Goal: Transaction & Acquisition: Purchase product/service

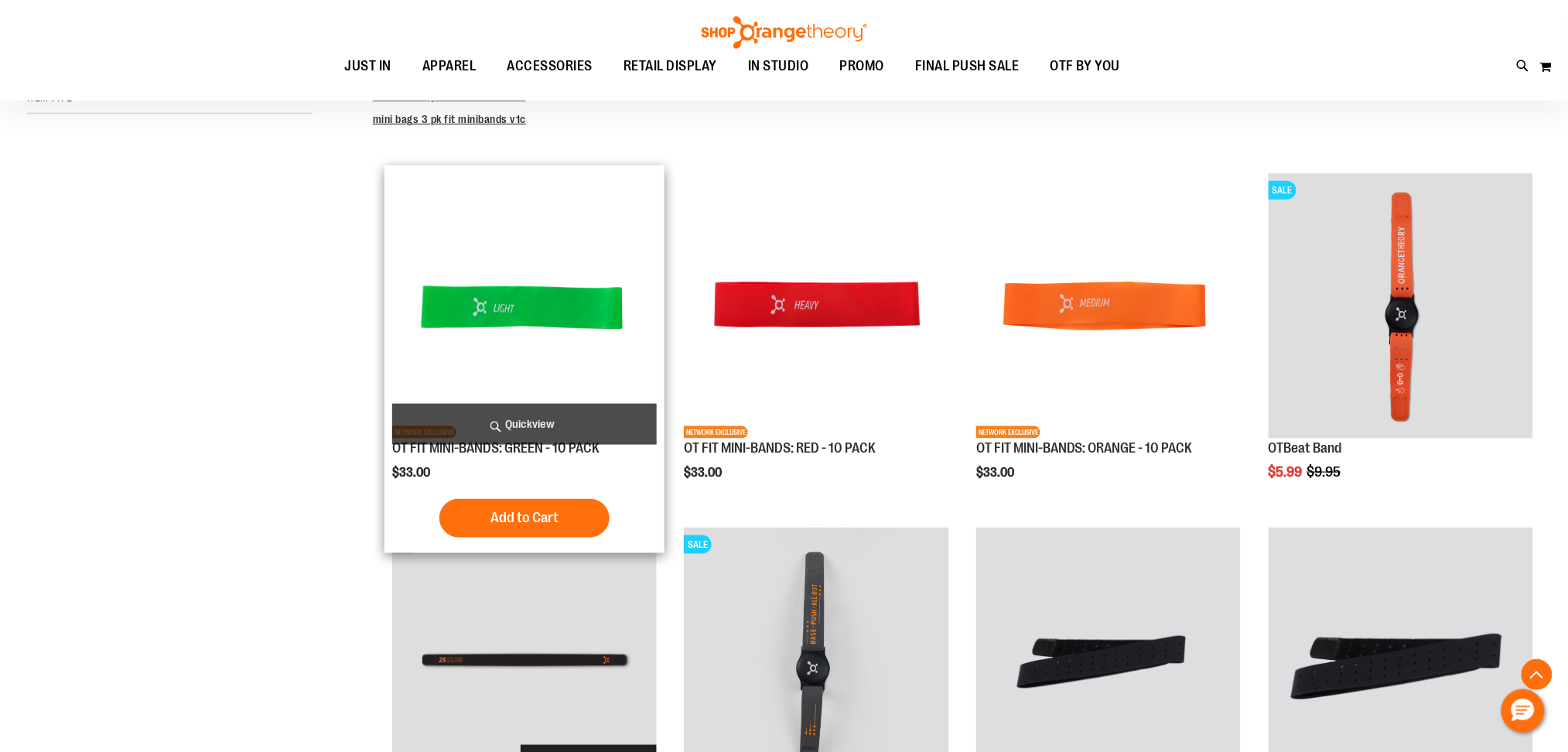
scroll to position [446, 0]
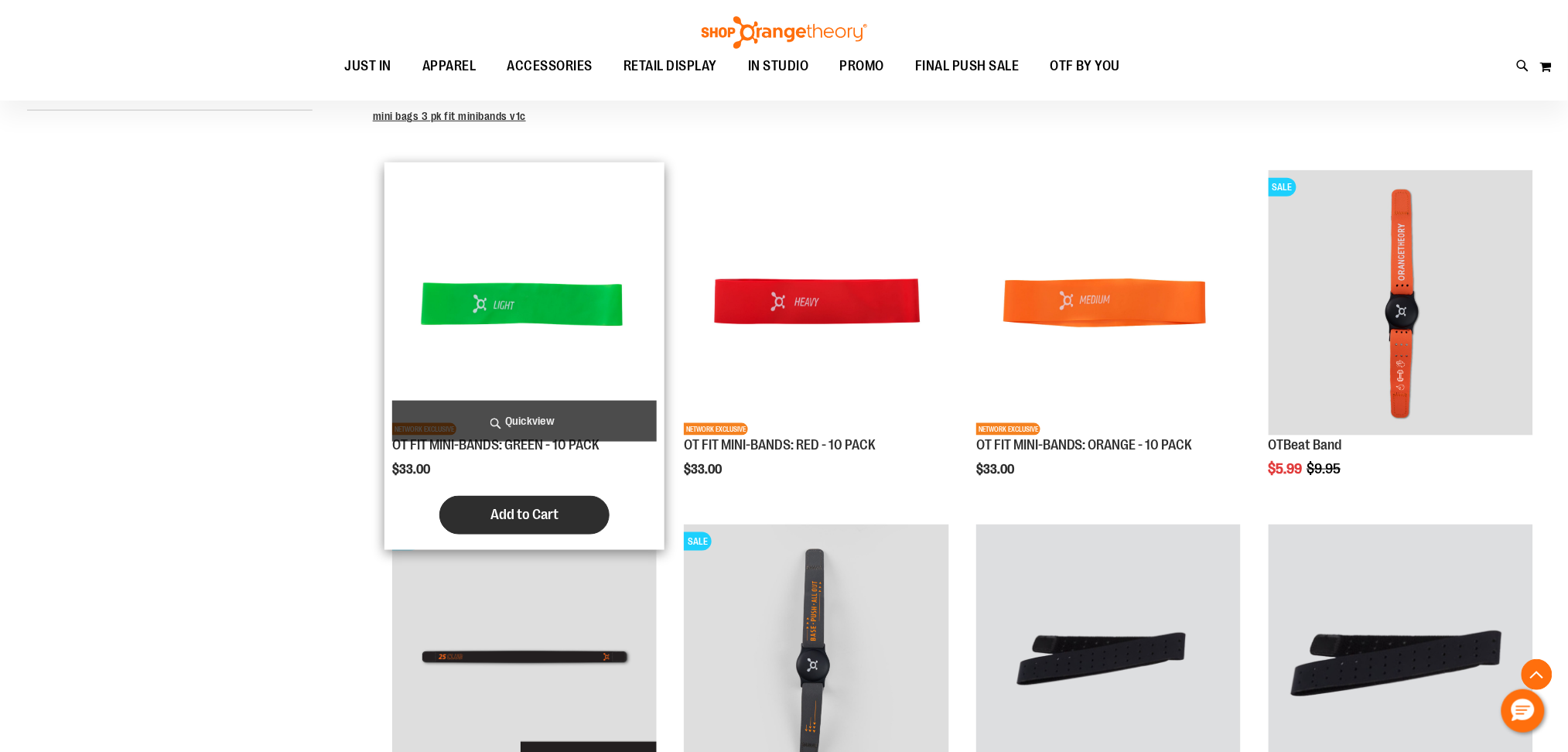
type input "**********"
click at [496, 507] on span "Add to Cart" at bounding box center [524, 515] width 68 height 17
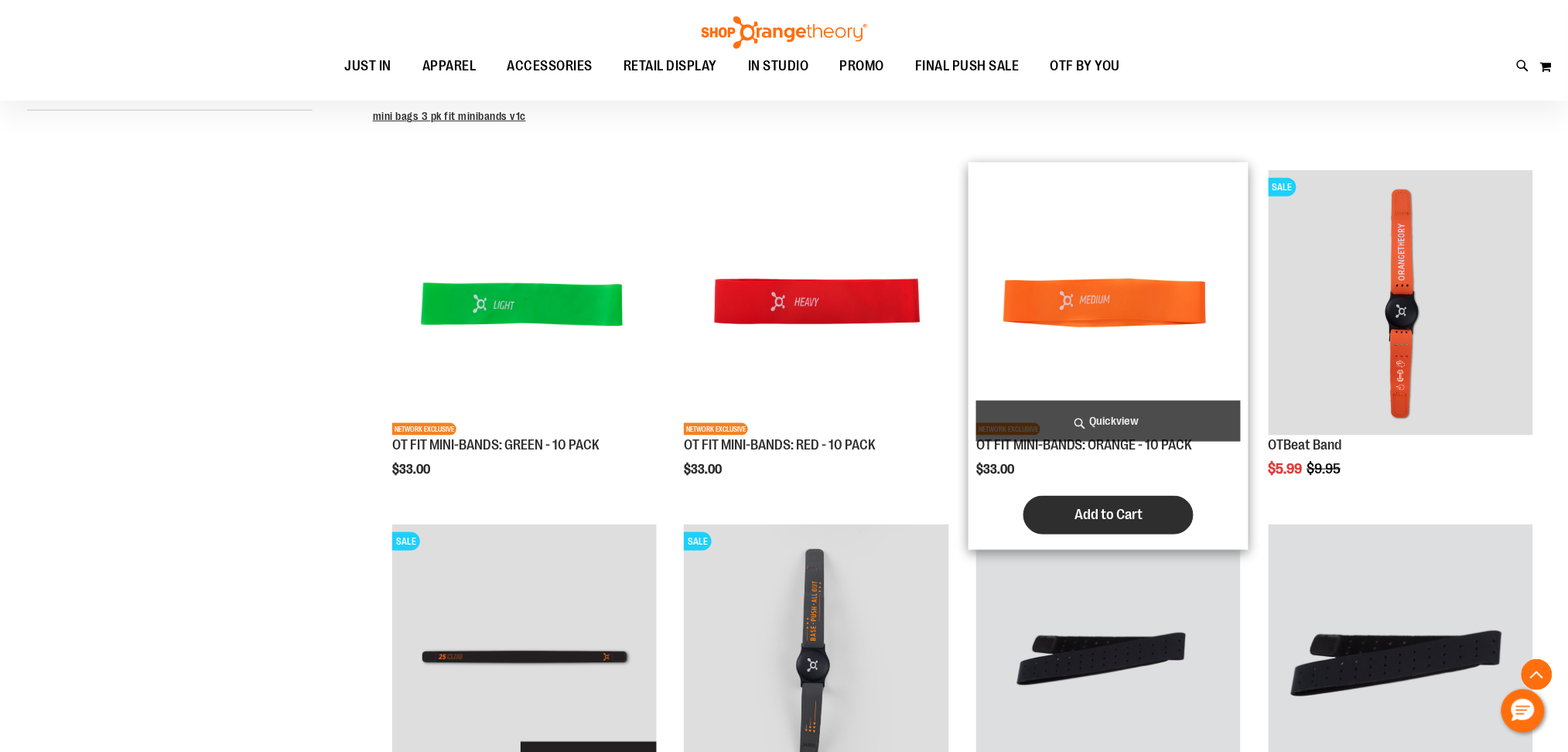
click at [1059, 508] on button "Add to Cart" at bounding box center [1109, 515] width 171 height 38
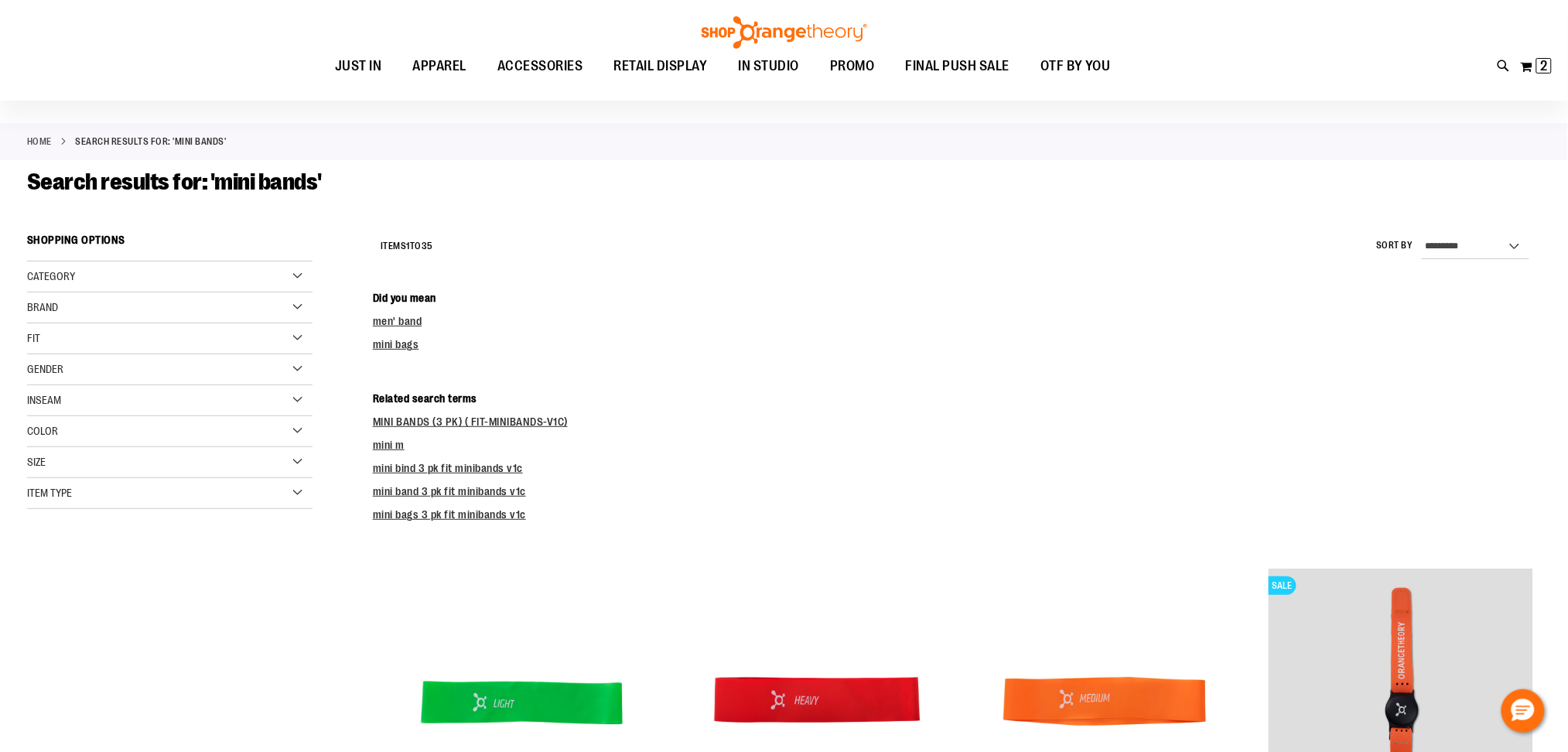
scroll to position [0, 0]
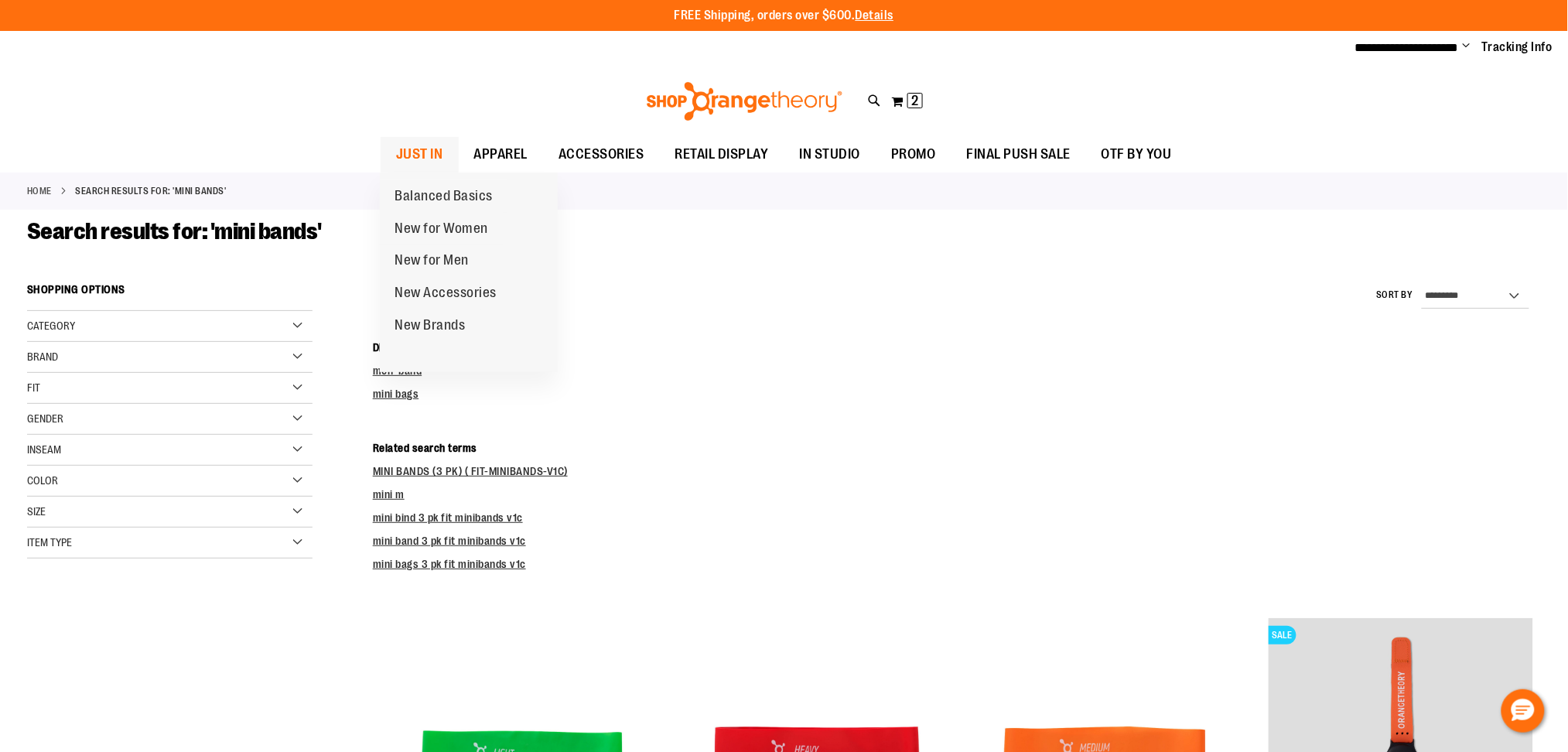
click at [425, 146] on span "JUST IN" at bounding box center [419, 154] width 47 height 34
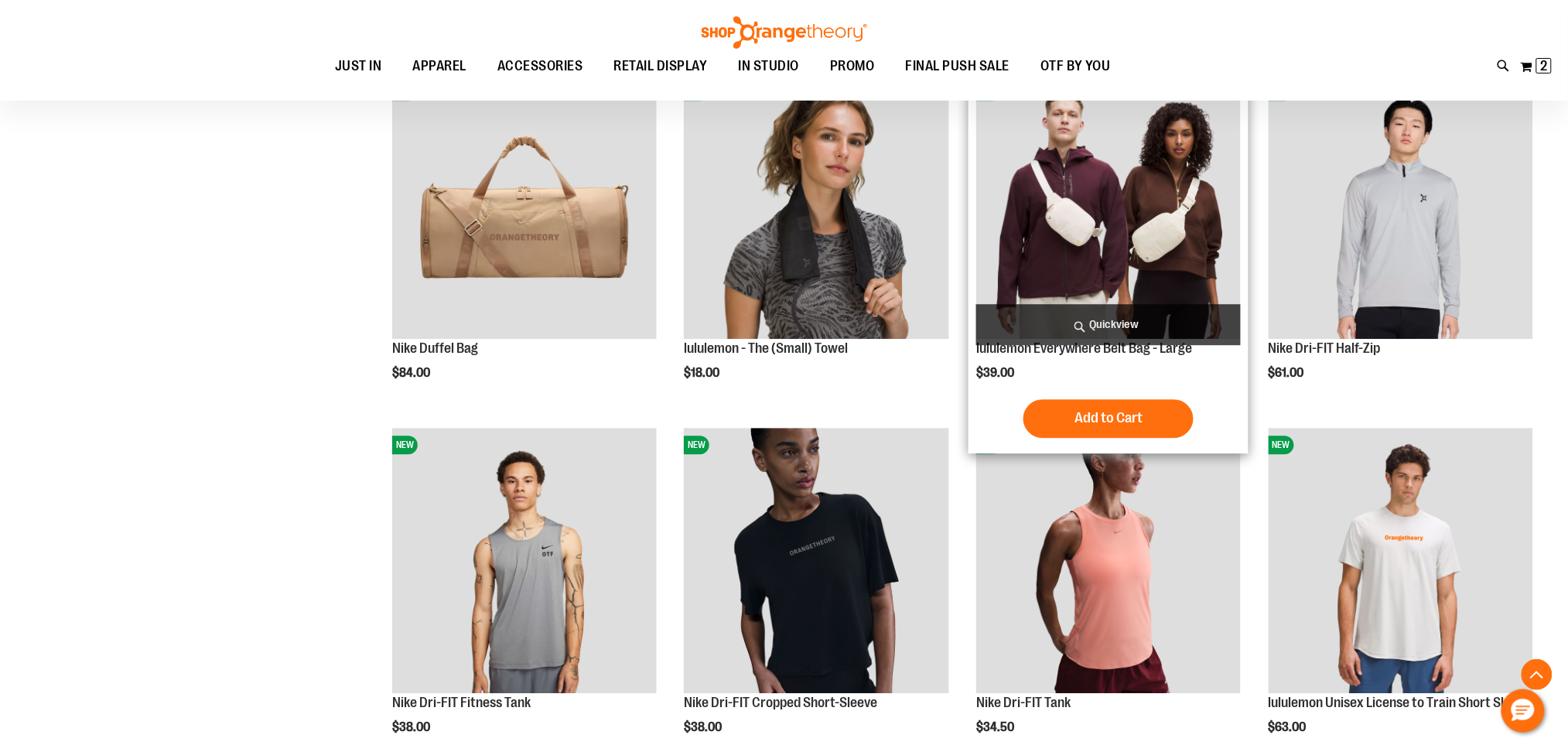
scroll to position [1340, 0]
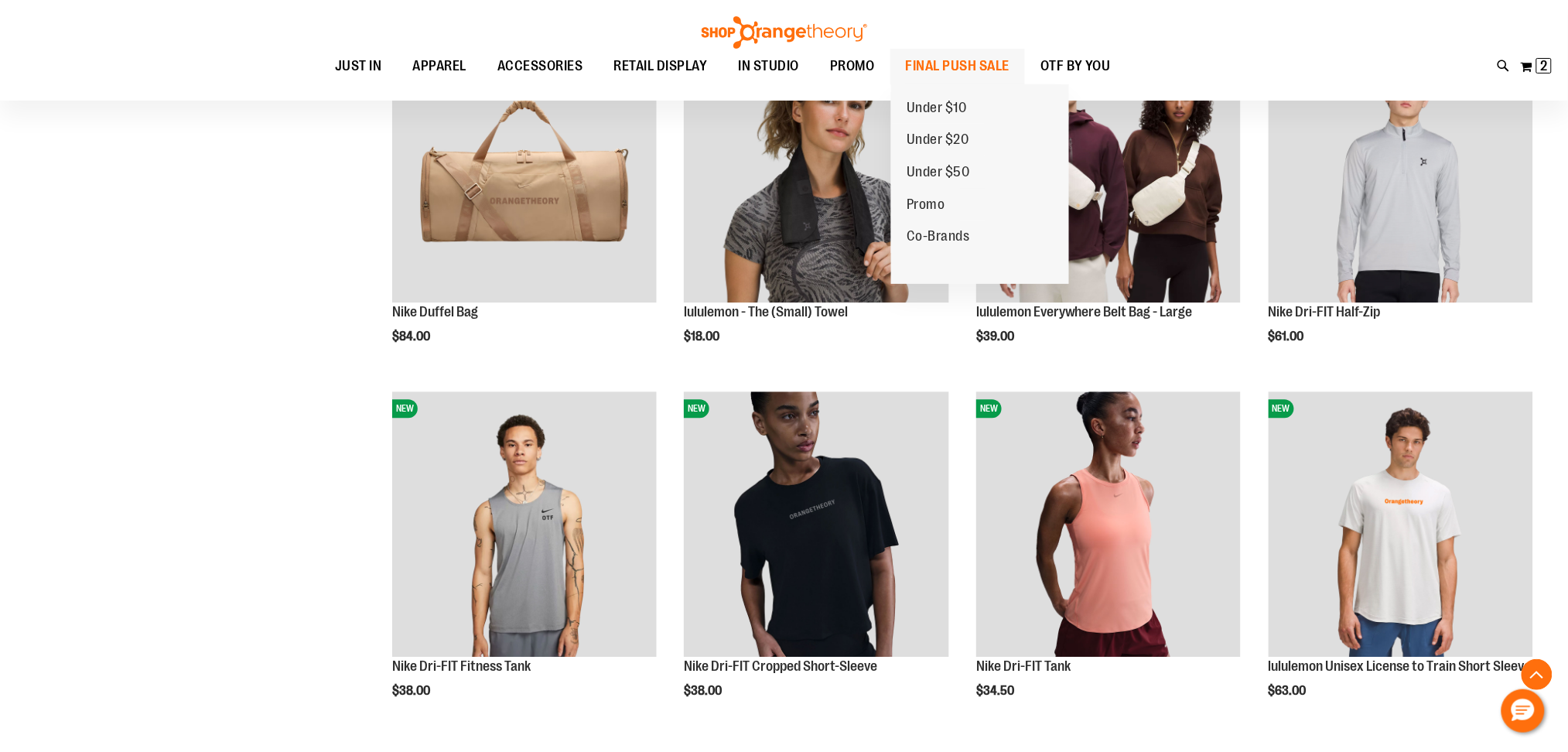
type input "**********"
click at [961, 59] on span "FINAL PUSH SALE" at bounding box center [958, 66] width 104 height 34
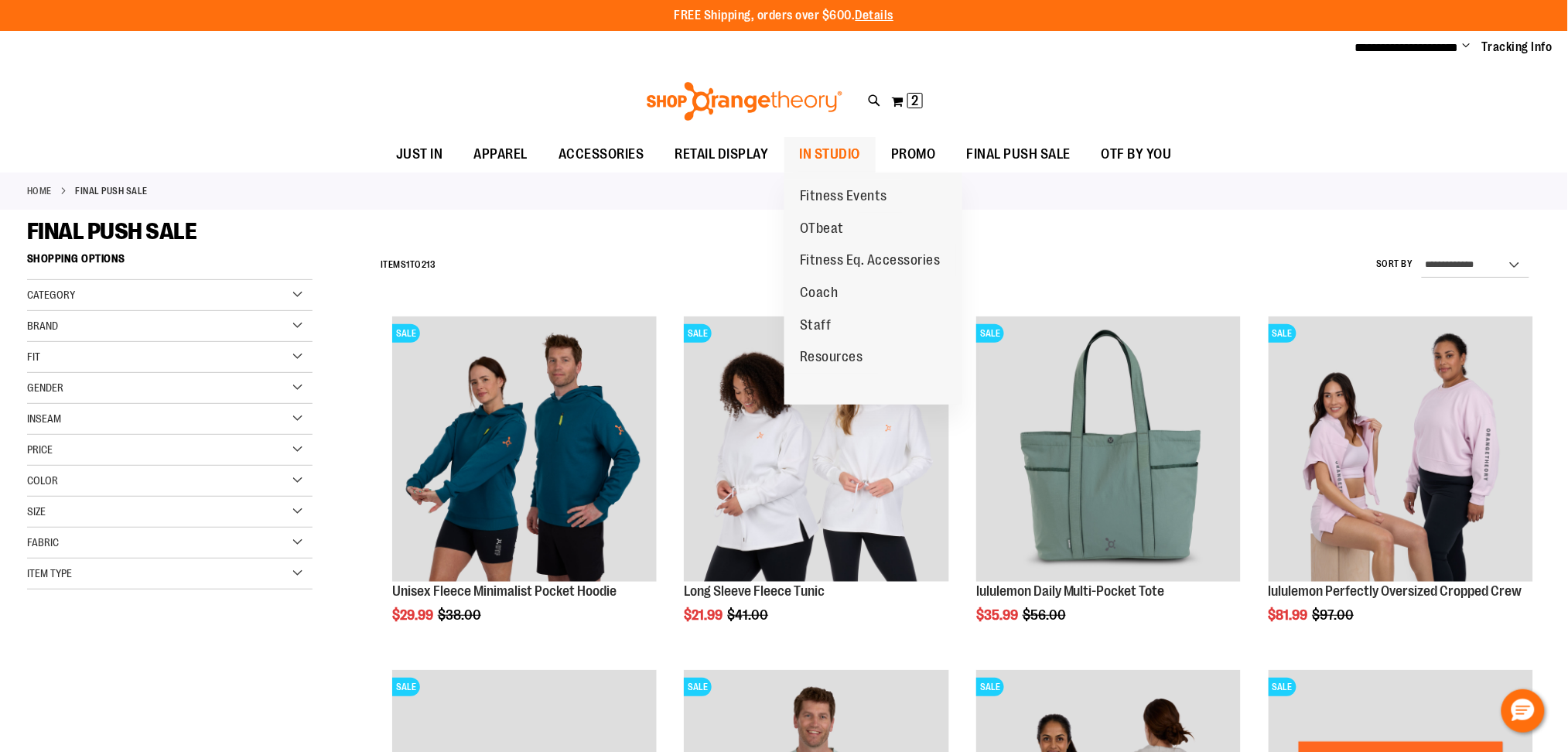
type input "**********"
click at [822, 149] on span "IN STUDIO" at bounding box center [830, 154] width 61 height 34
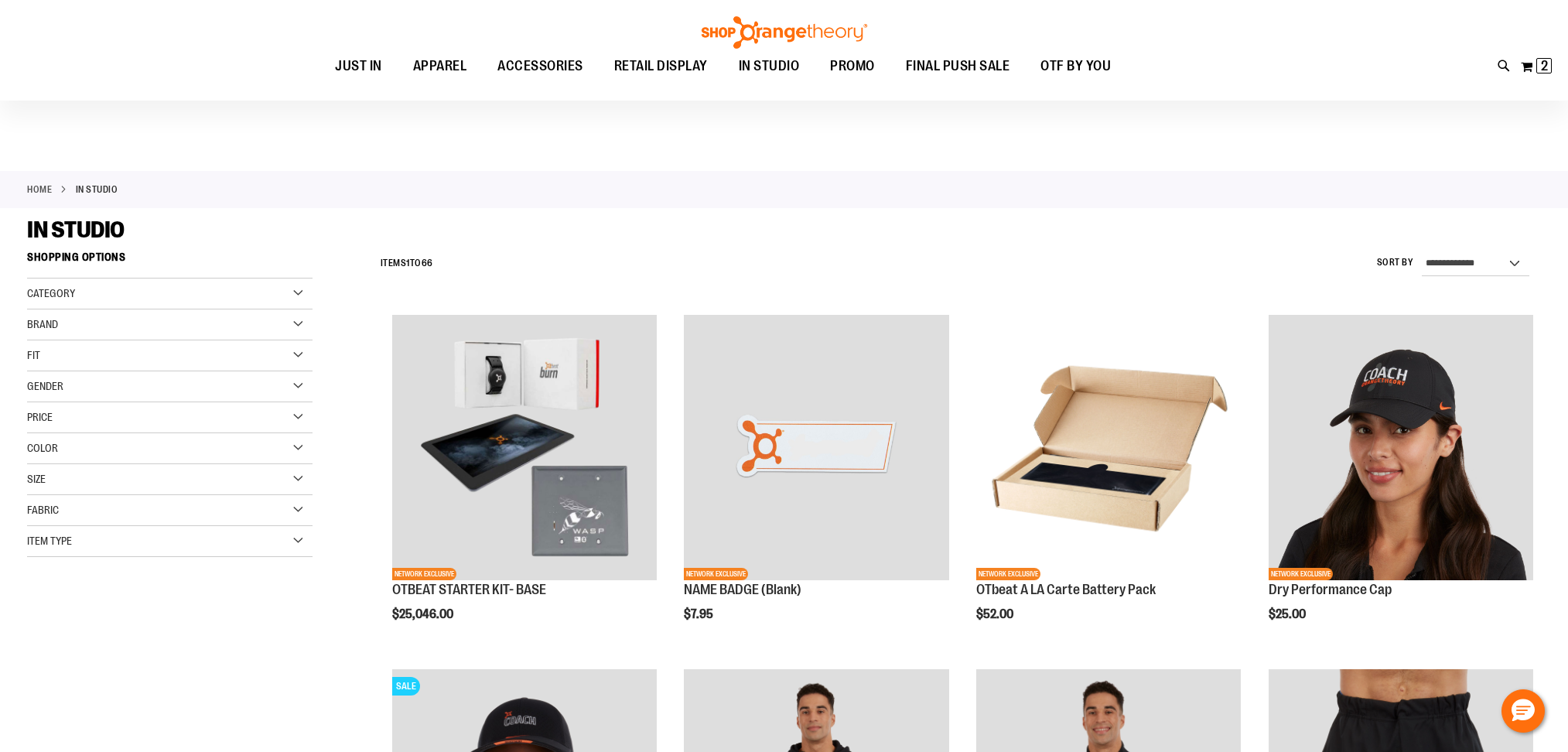
scroll to position [514, 0]
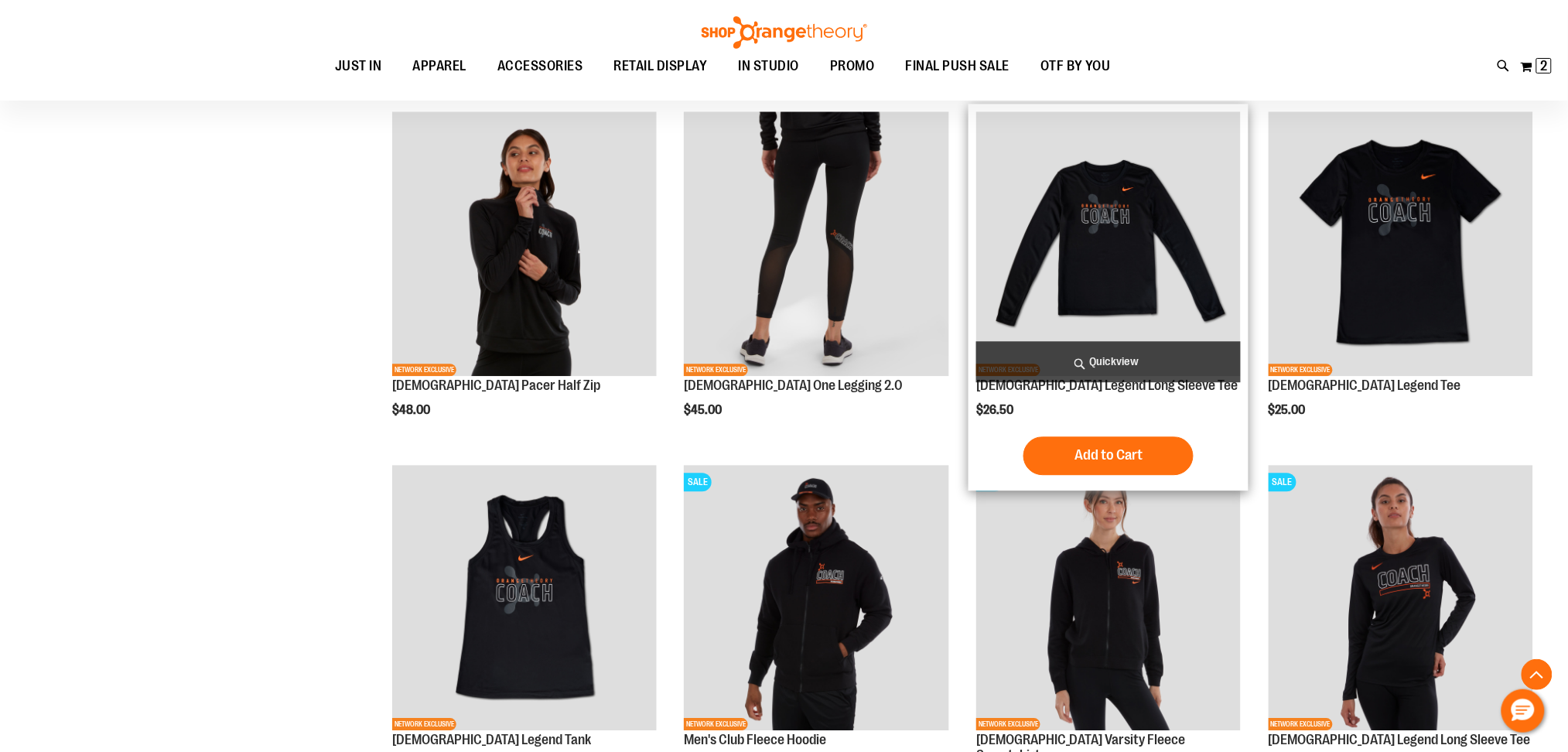
scroll to position [1340, 0]
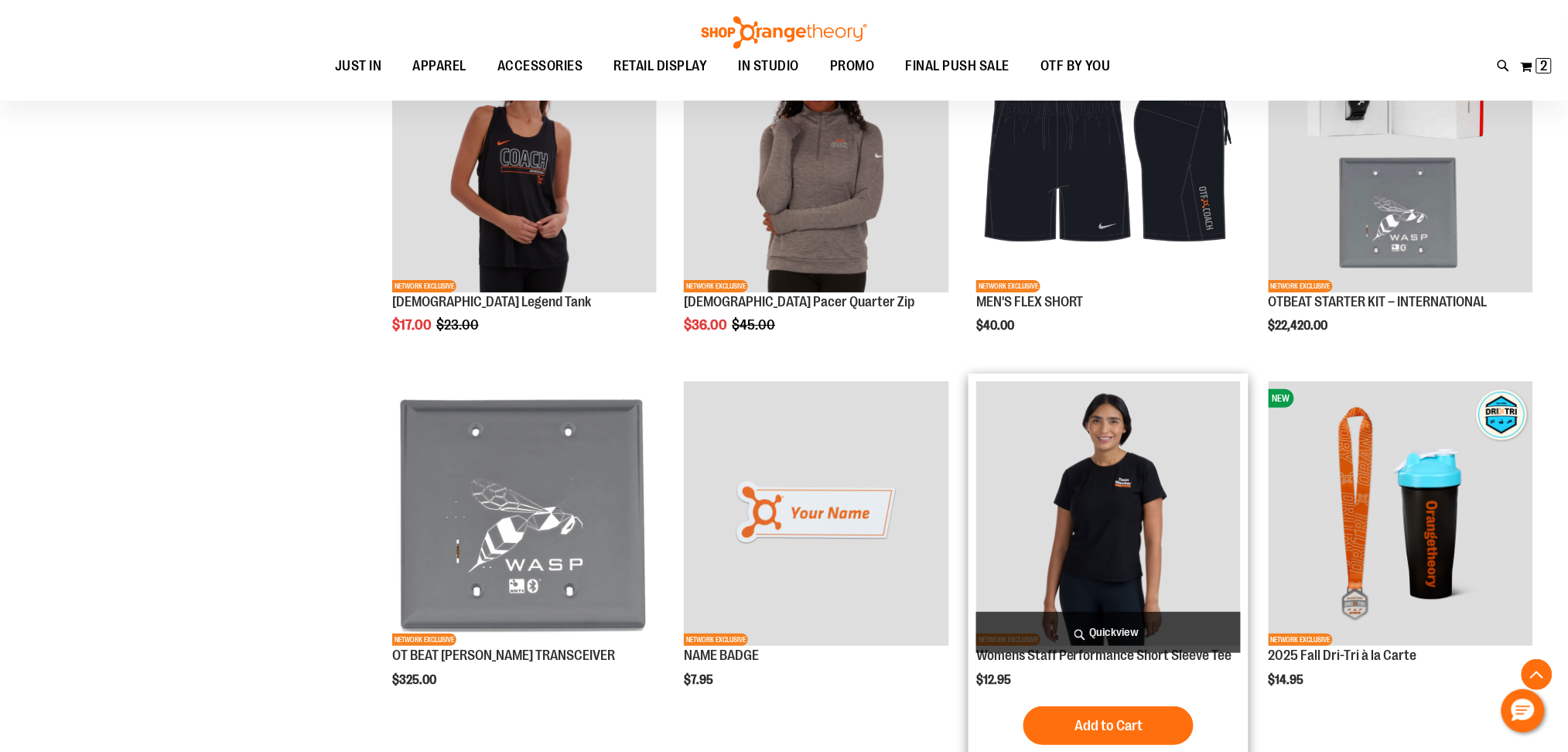
scroll to position [2062, 0]
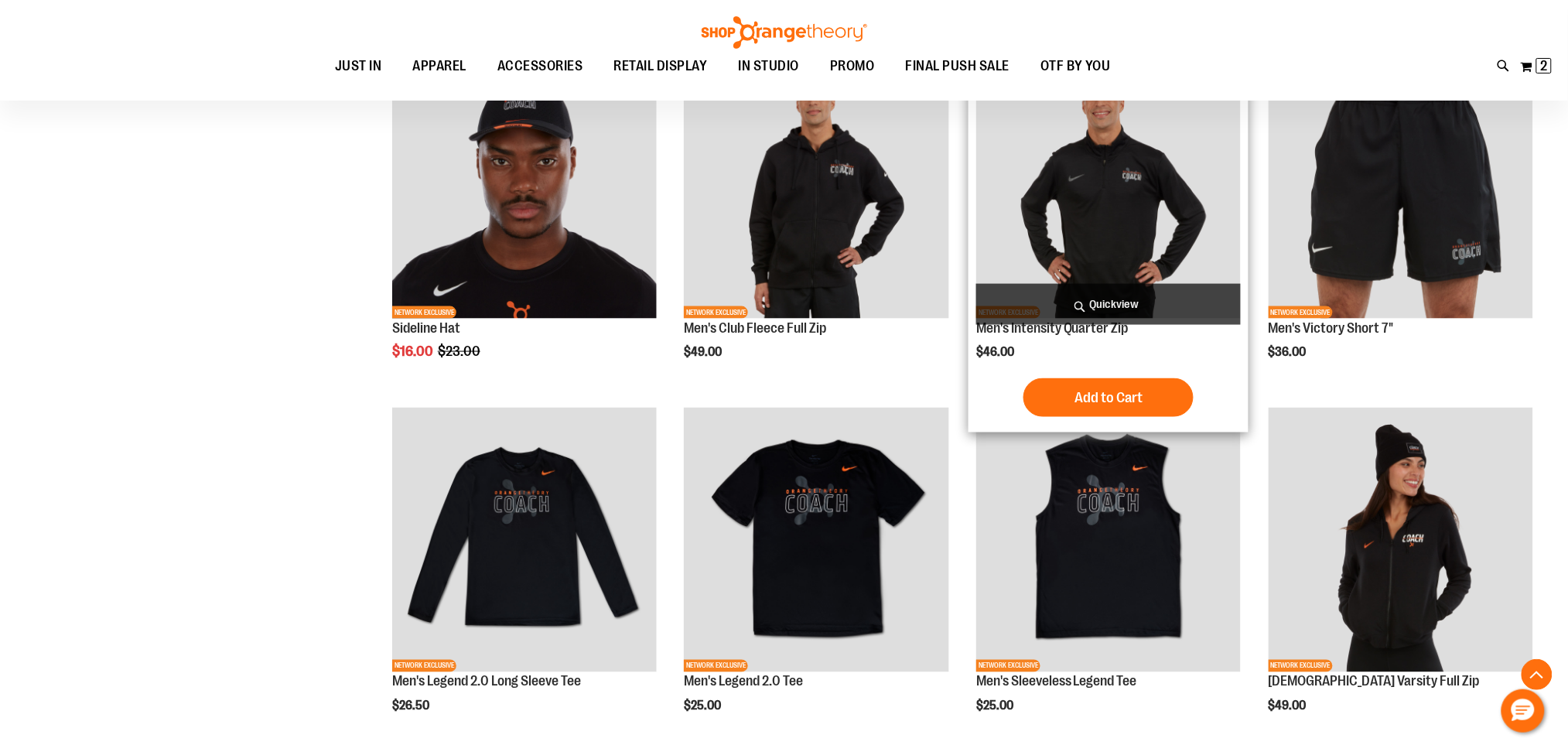
scroll to position [205, 0]
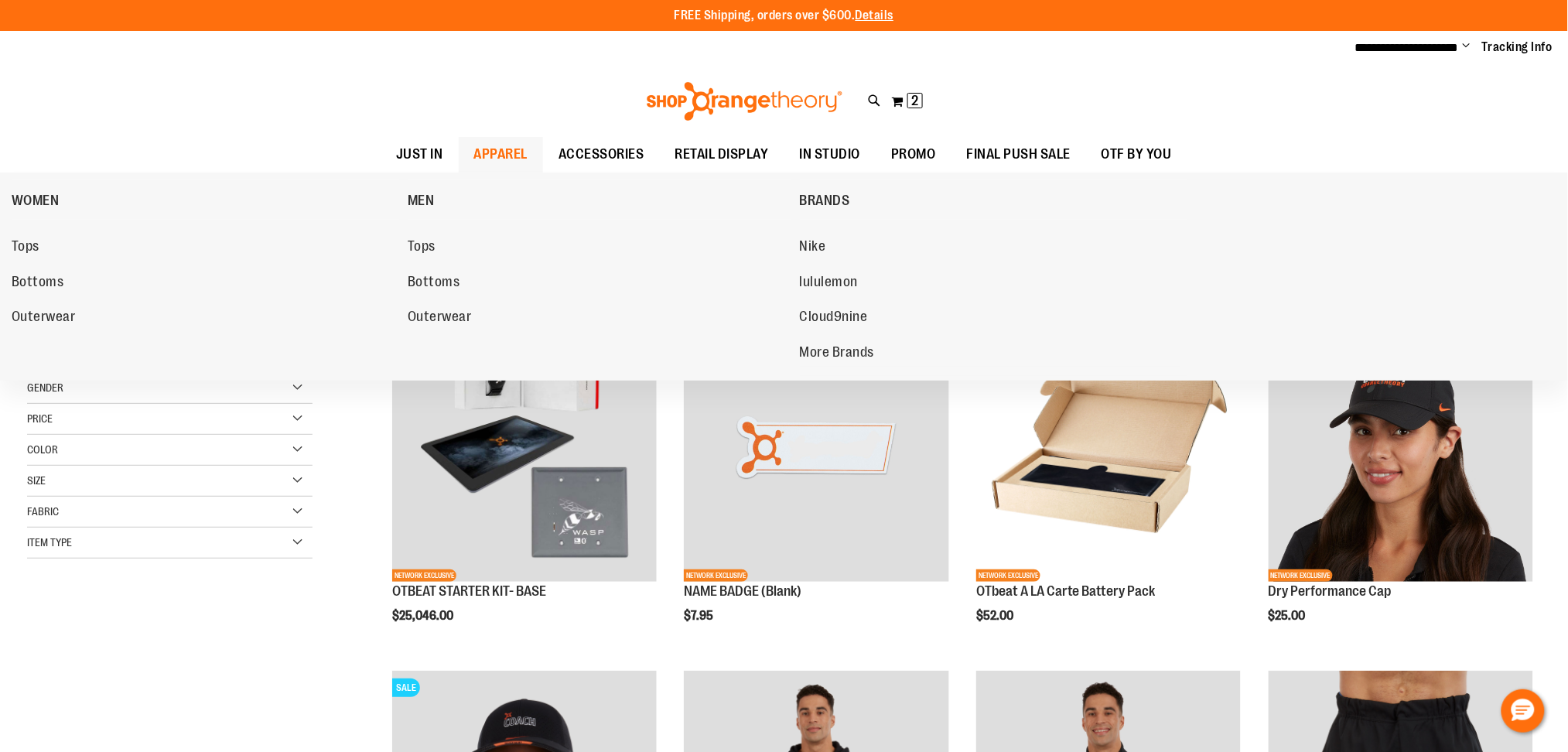
type input "**********"
click at [520, 155] on span "APPAREL" at bounding box center [501, 154] width 54 height 34
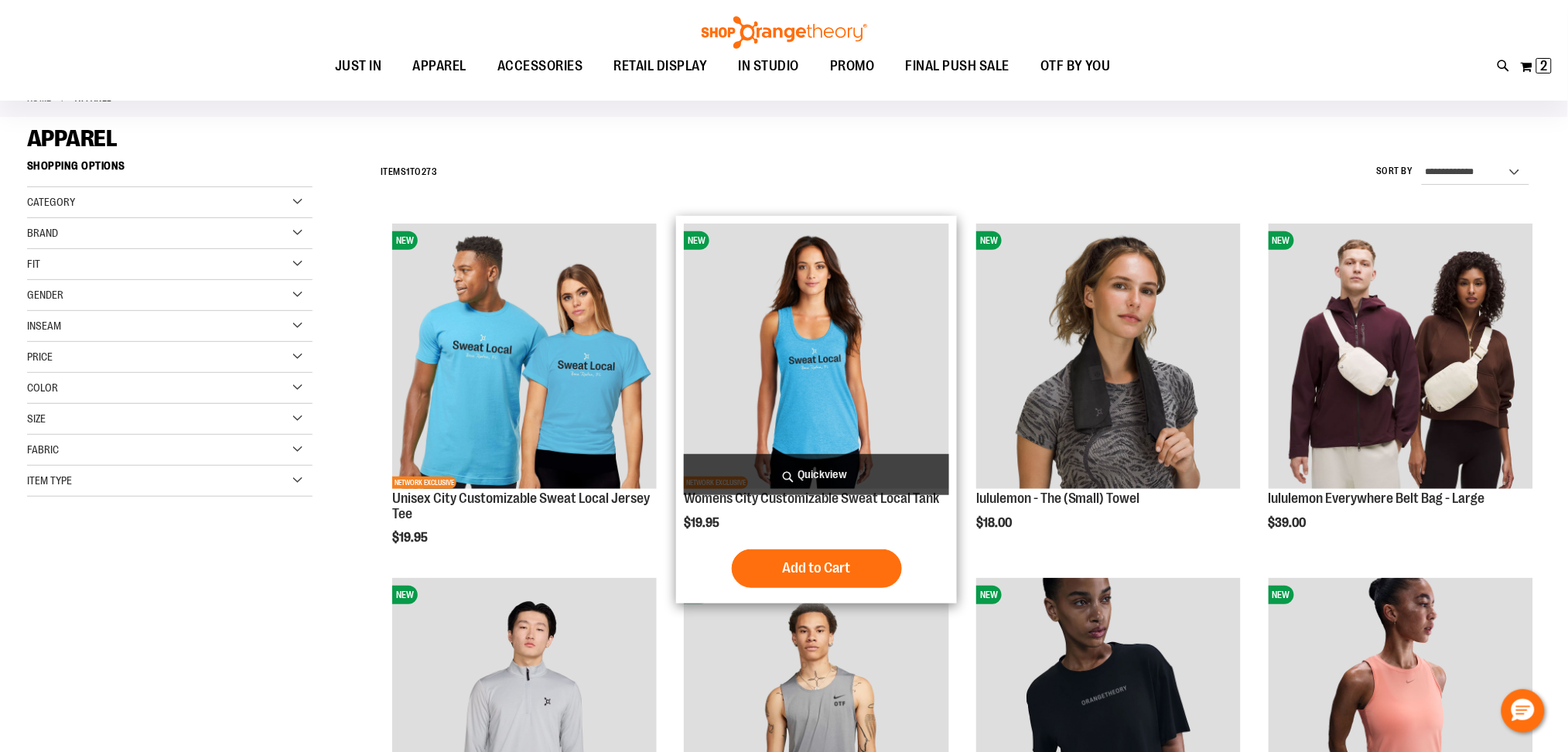
scroll to position [308, 0]
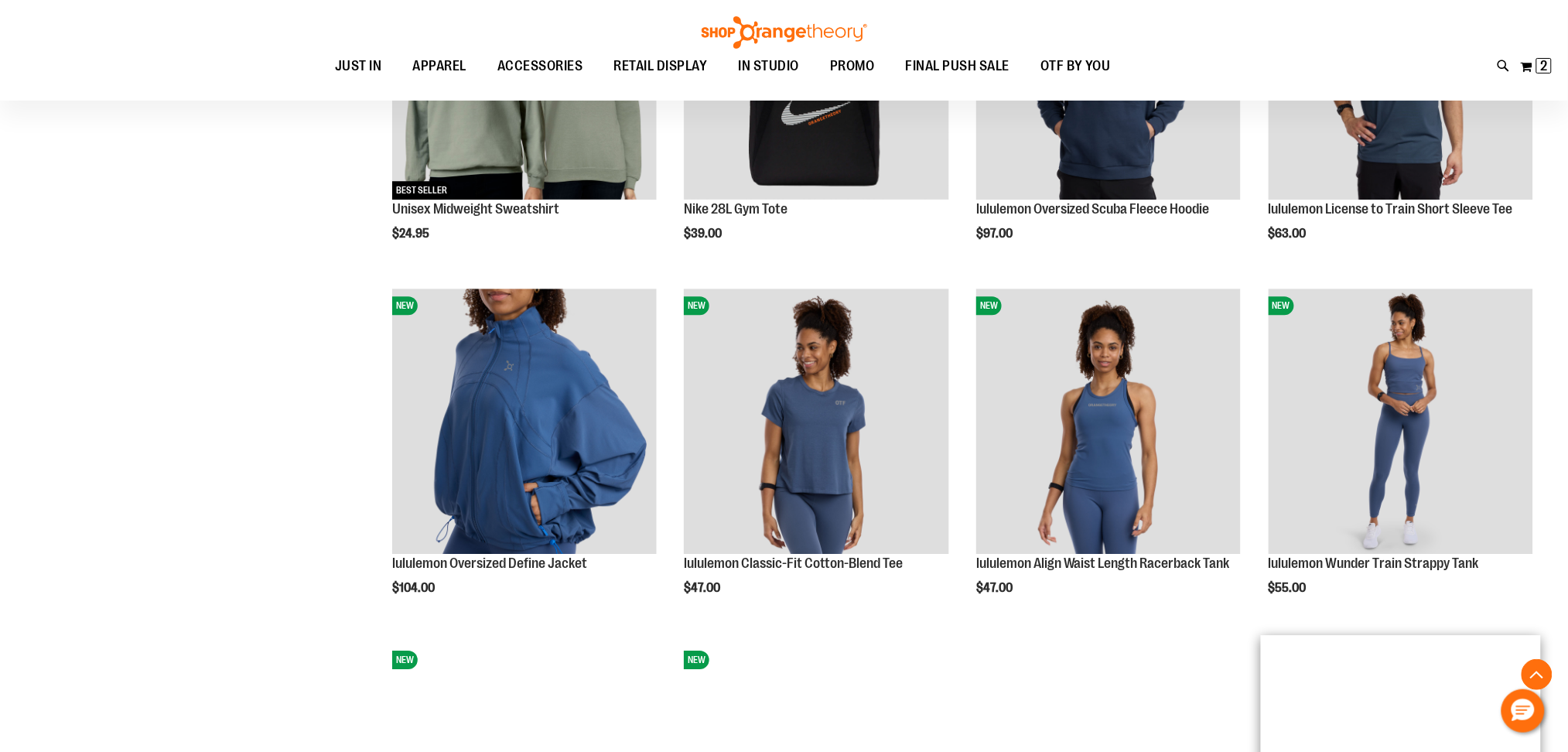
scroll to position [1752, 0]
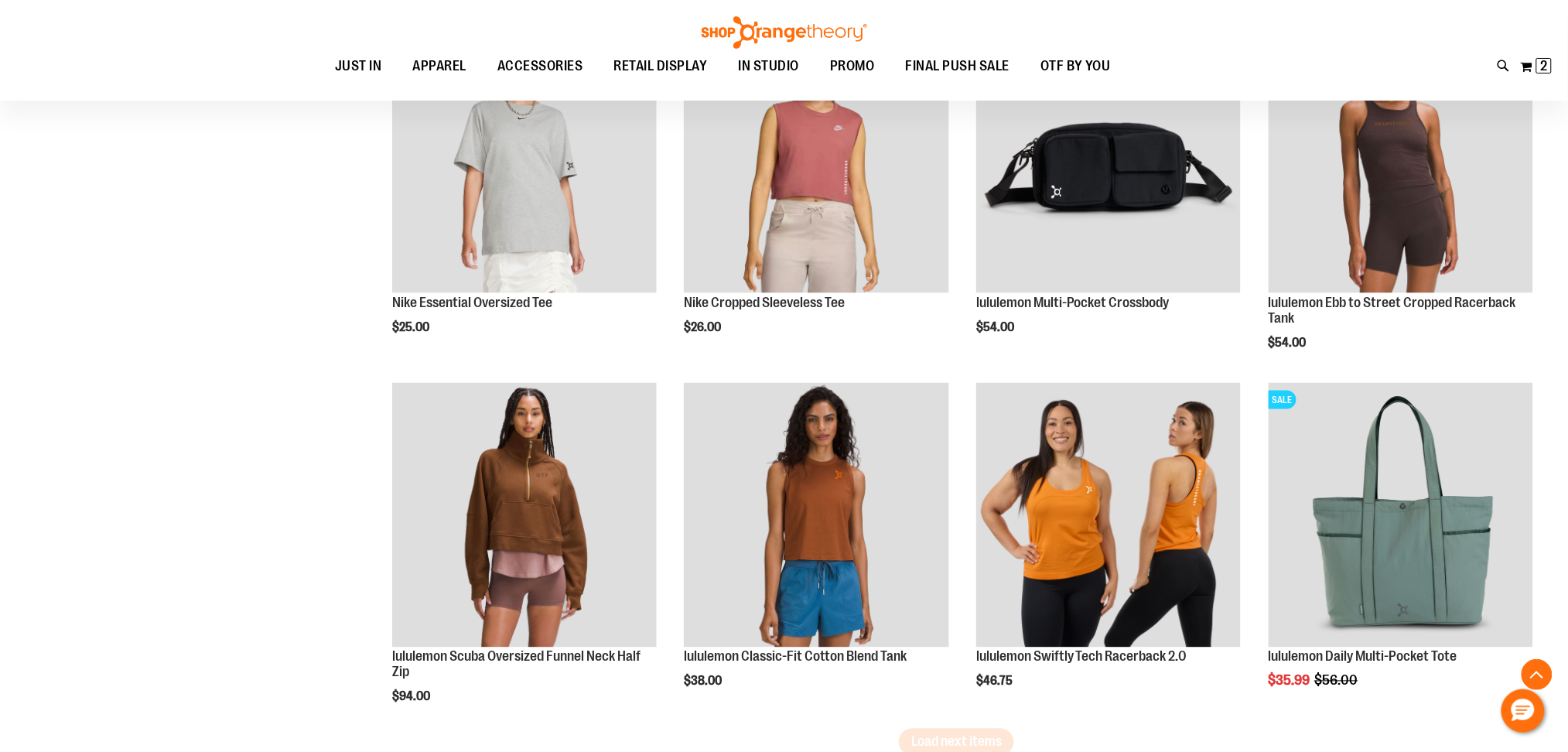
scroll to position [2887, 0]
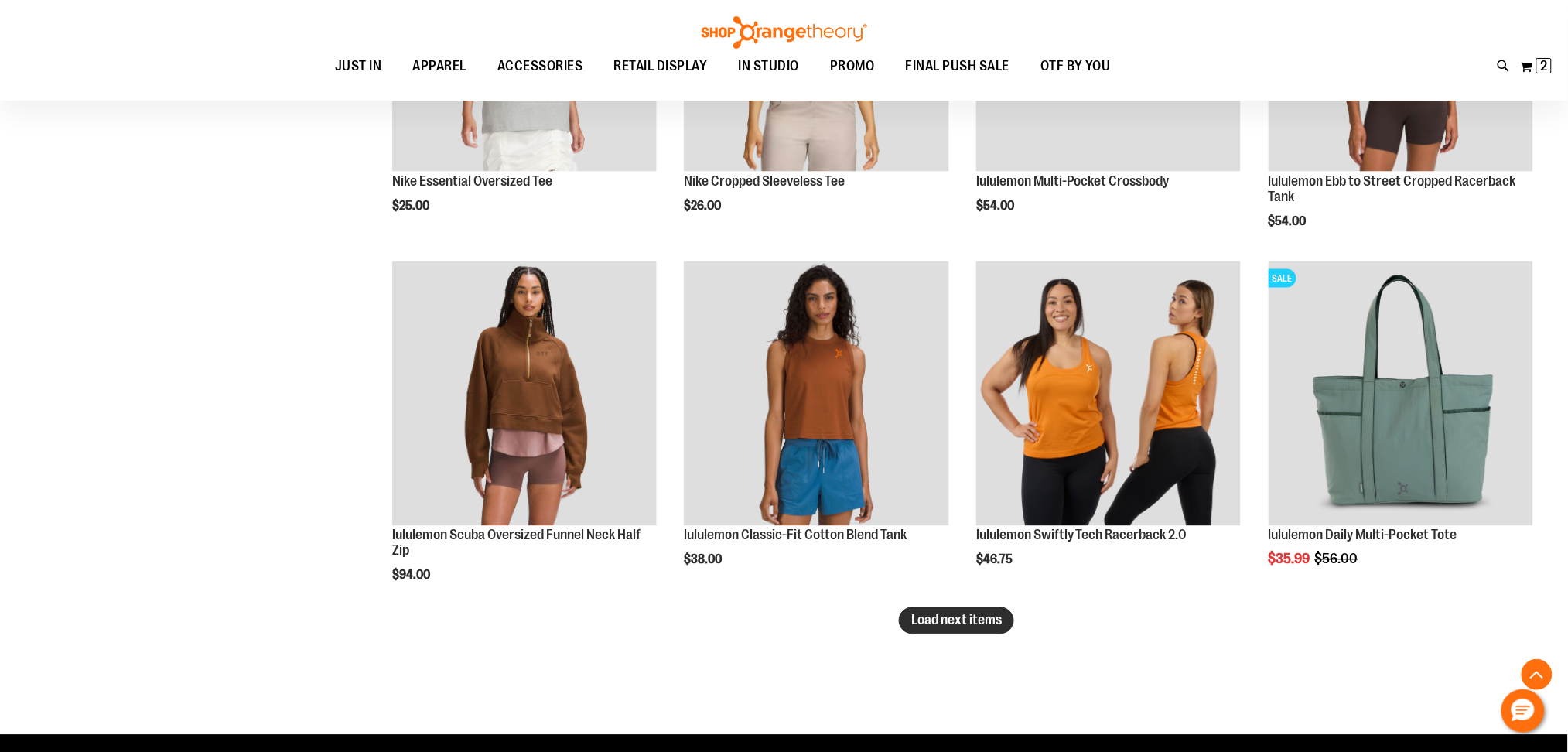
type input "**********"
click at [997, 624] on span "Load next items" at bounding box center [957, 621] width 91 height 16
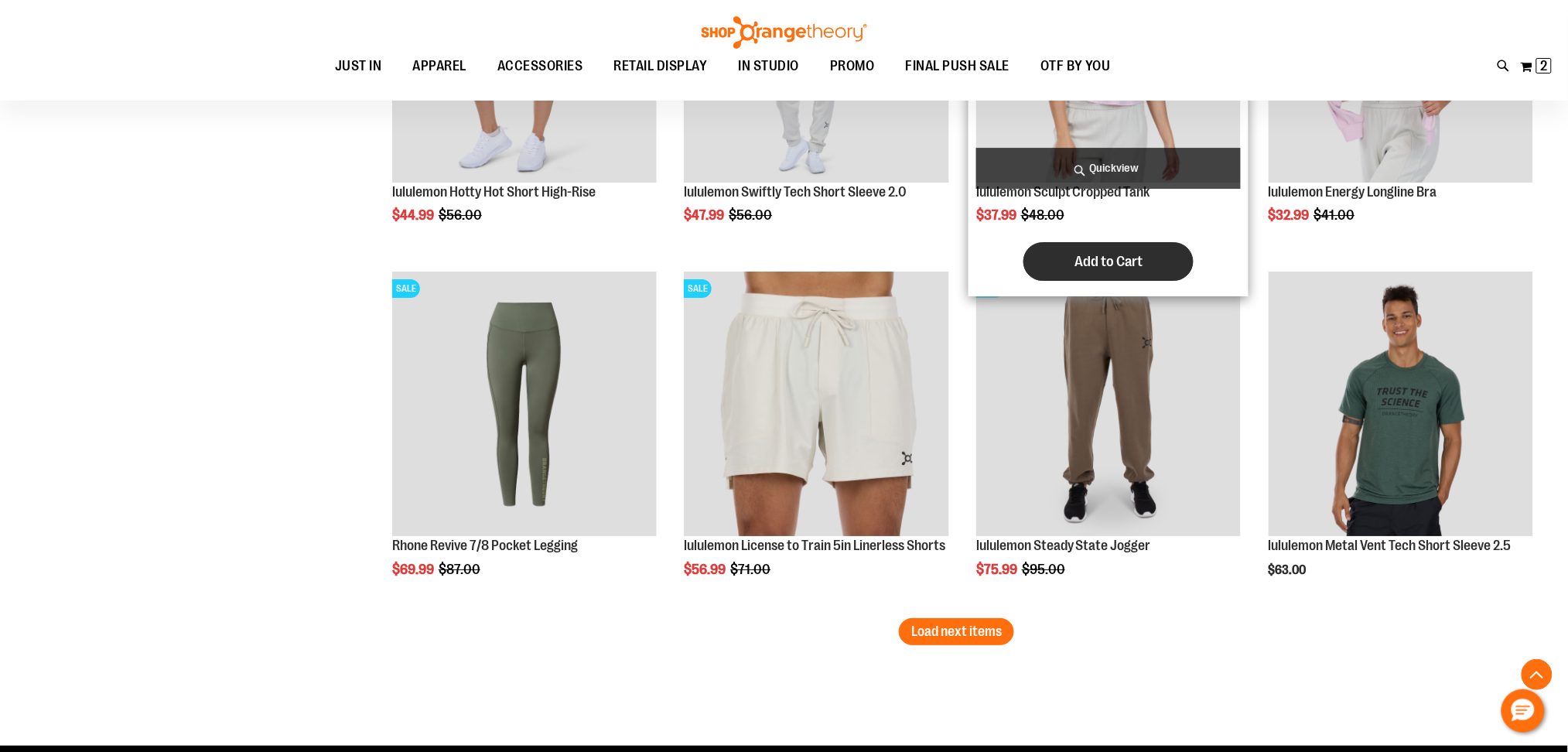
scroll to position [4021, 0]
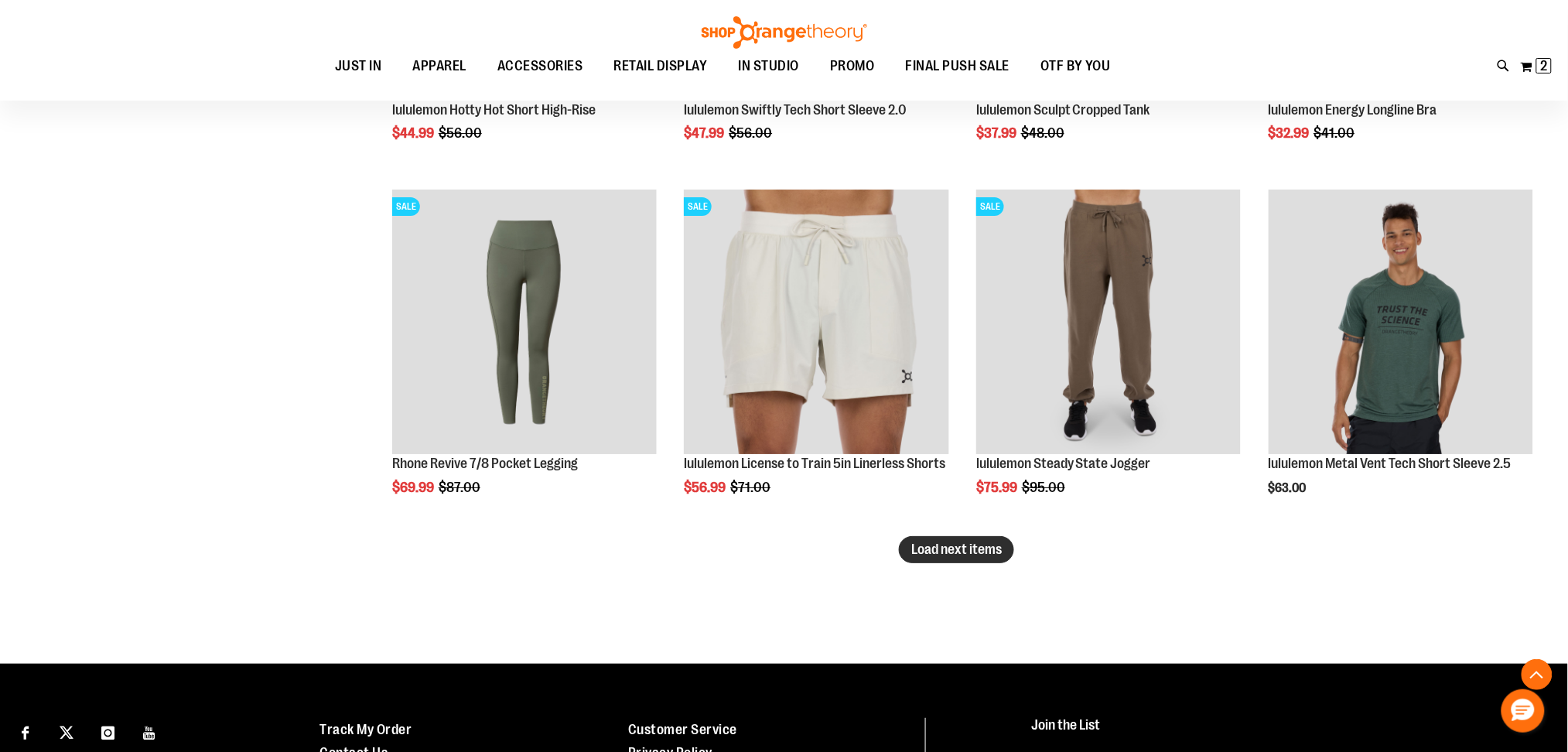
click at [976, 545] on span "Load next items" at bounding box center [957, 549] width 91 height 16
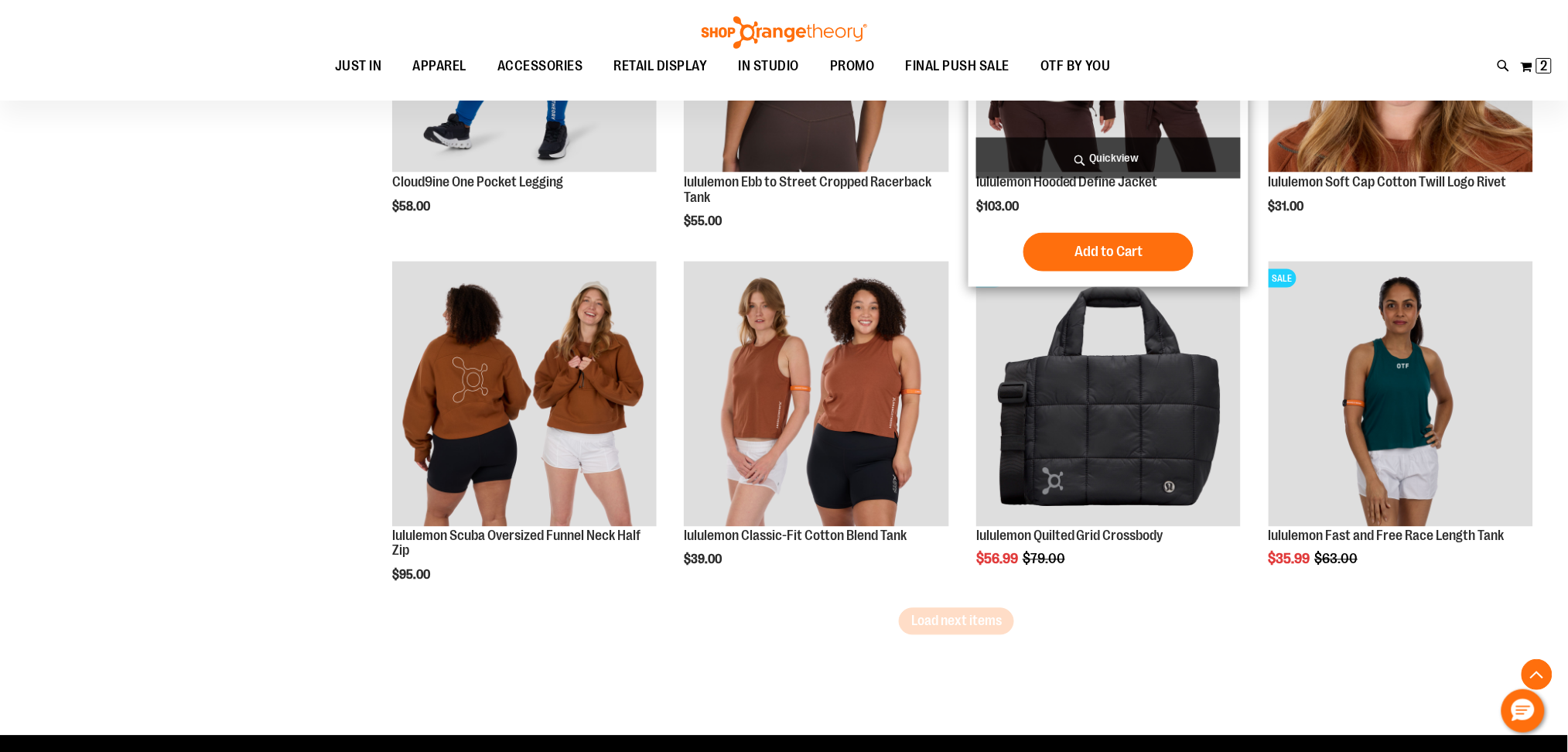
scroll to position [5054, 0]
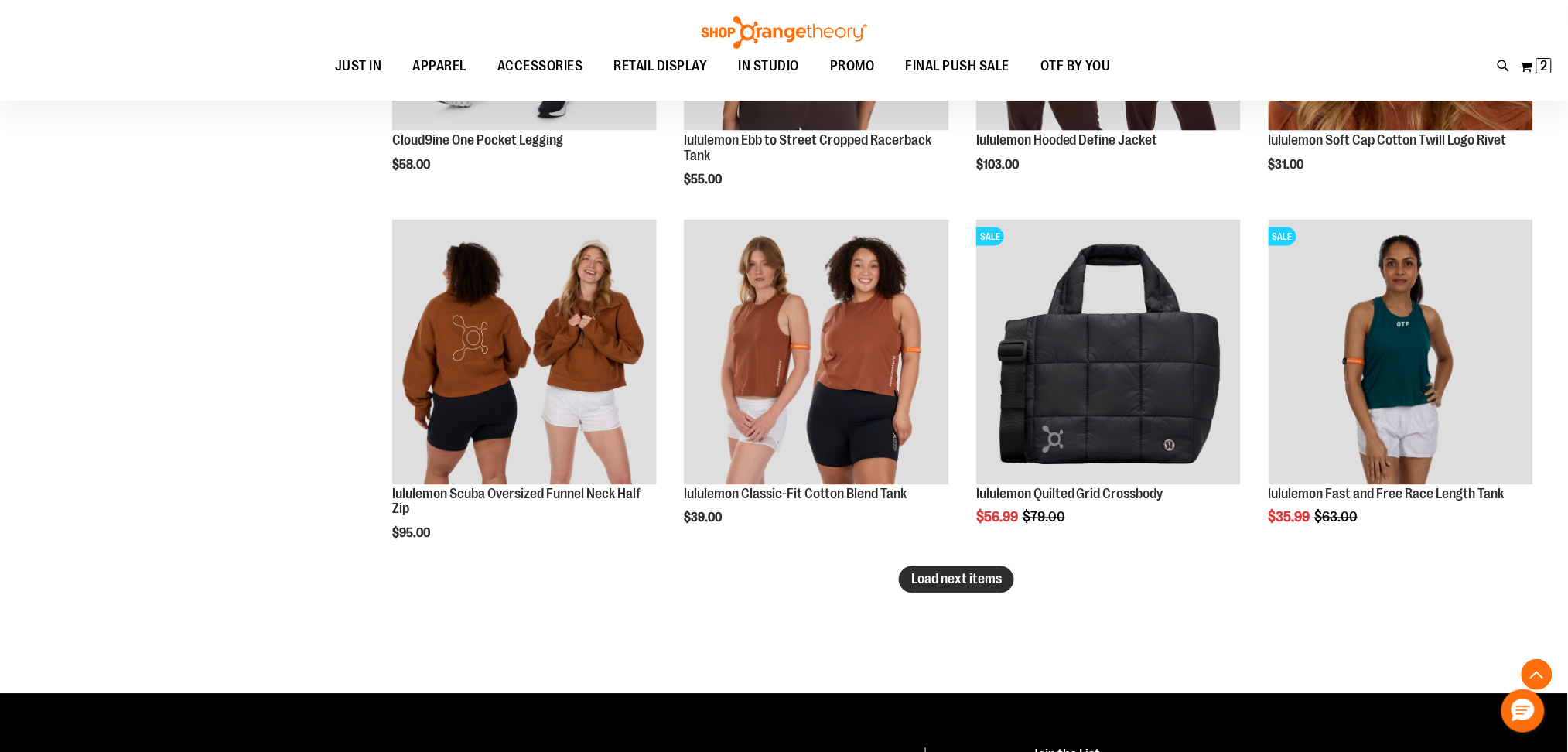
click at [972, 568] on button "Load next items" at bounding box center [956, 580] width 115 height 27
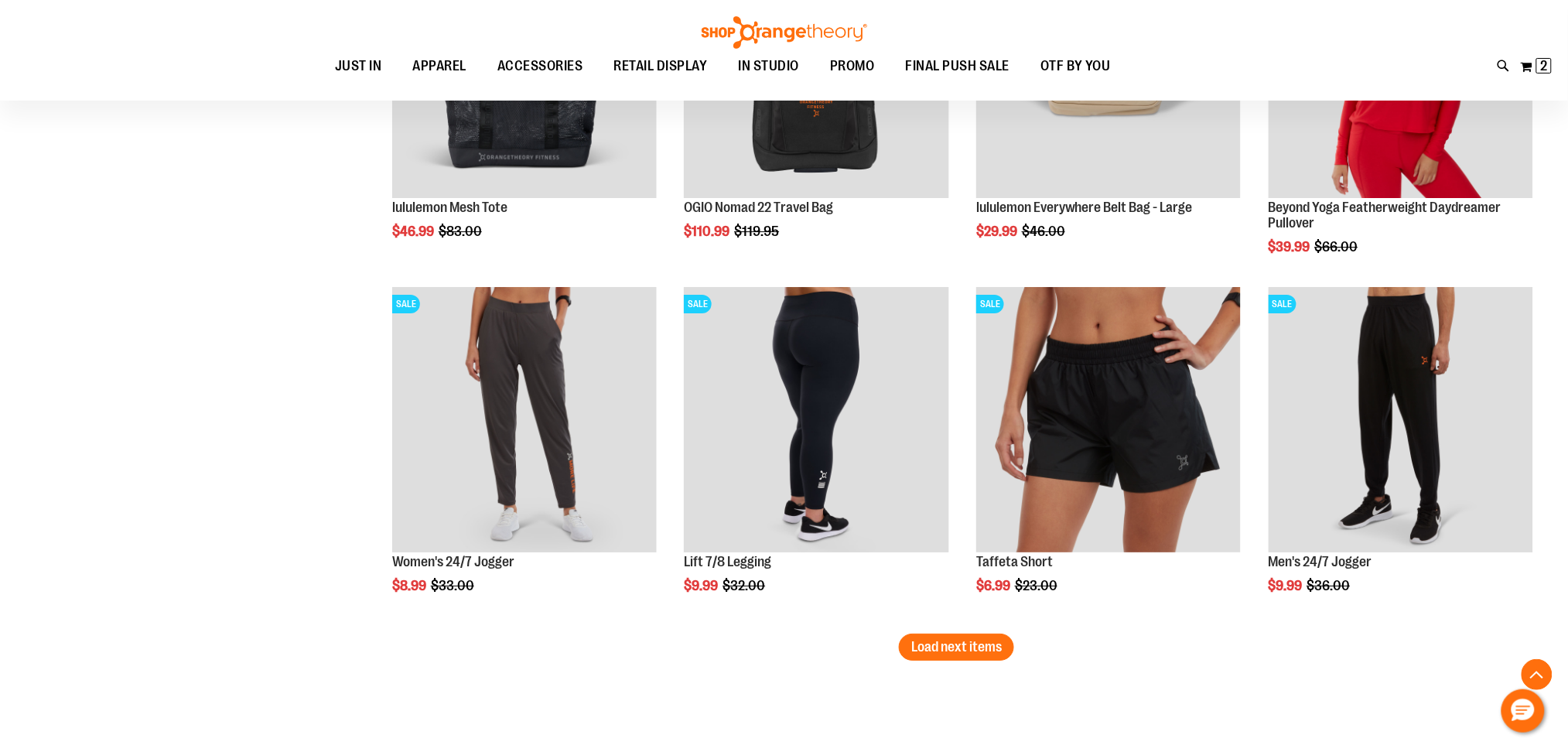
scroll to position [6085, 0]
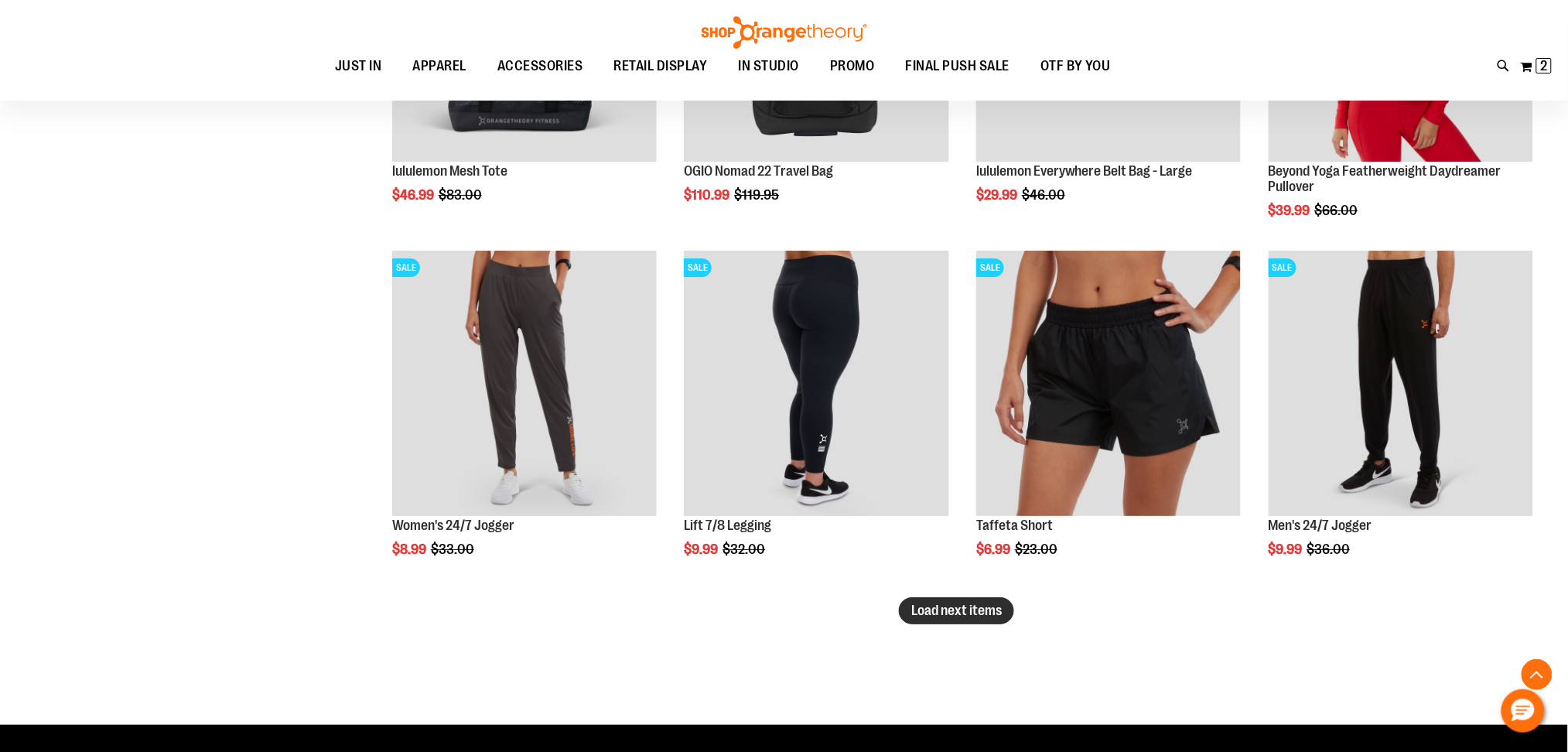
click at [966, 608] on span "Load next items" at bounding box center [957, 610] width 91 height 16
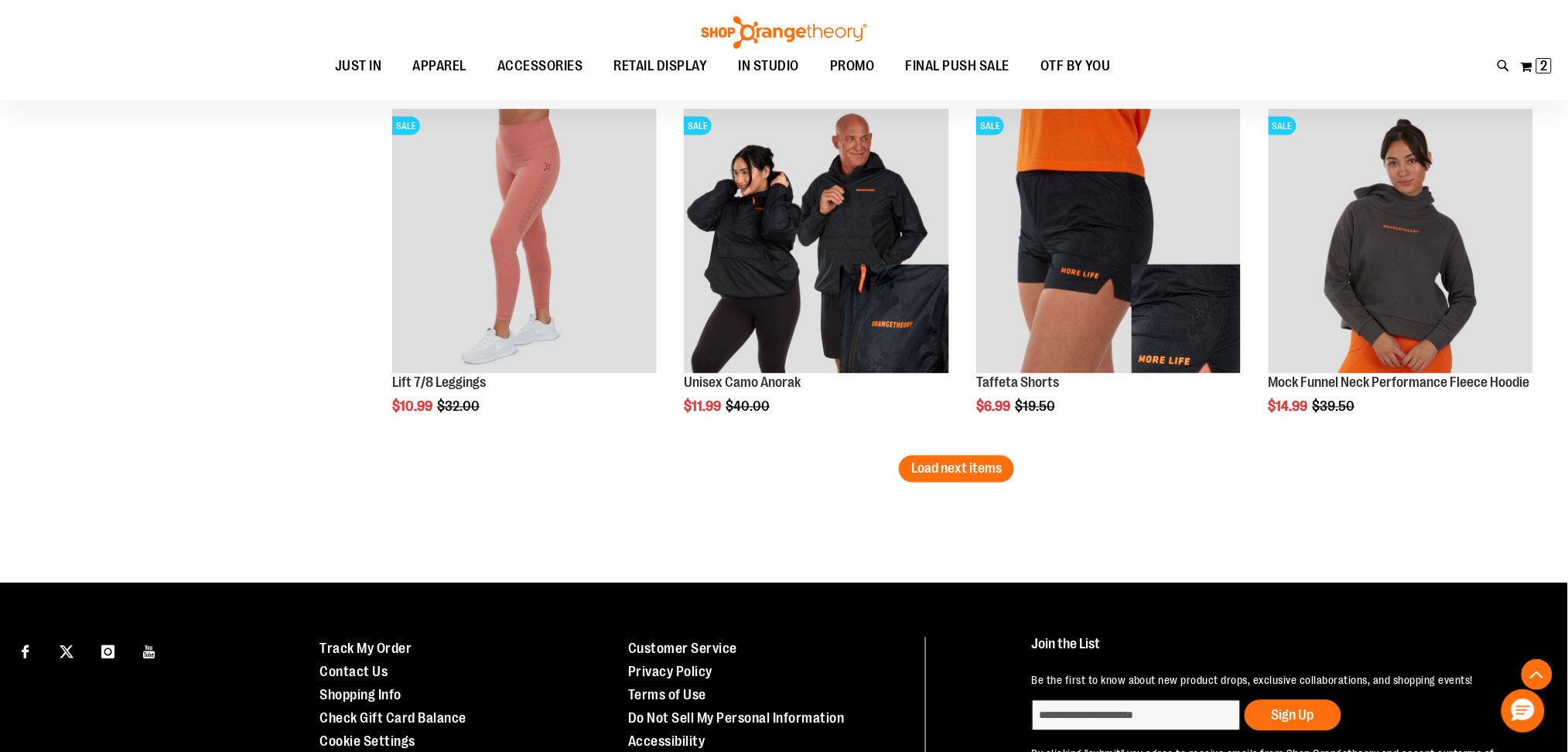
scroll to position [7323, 0]
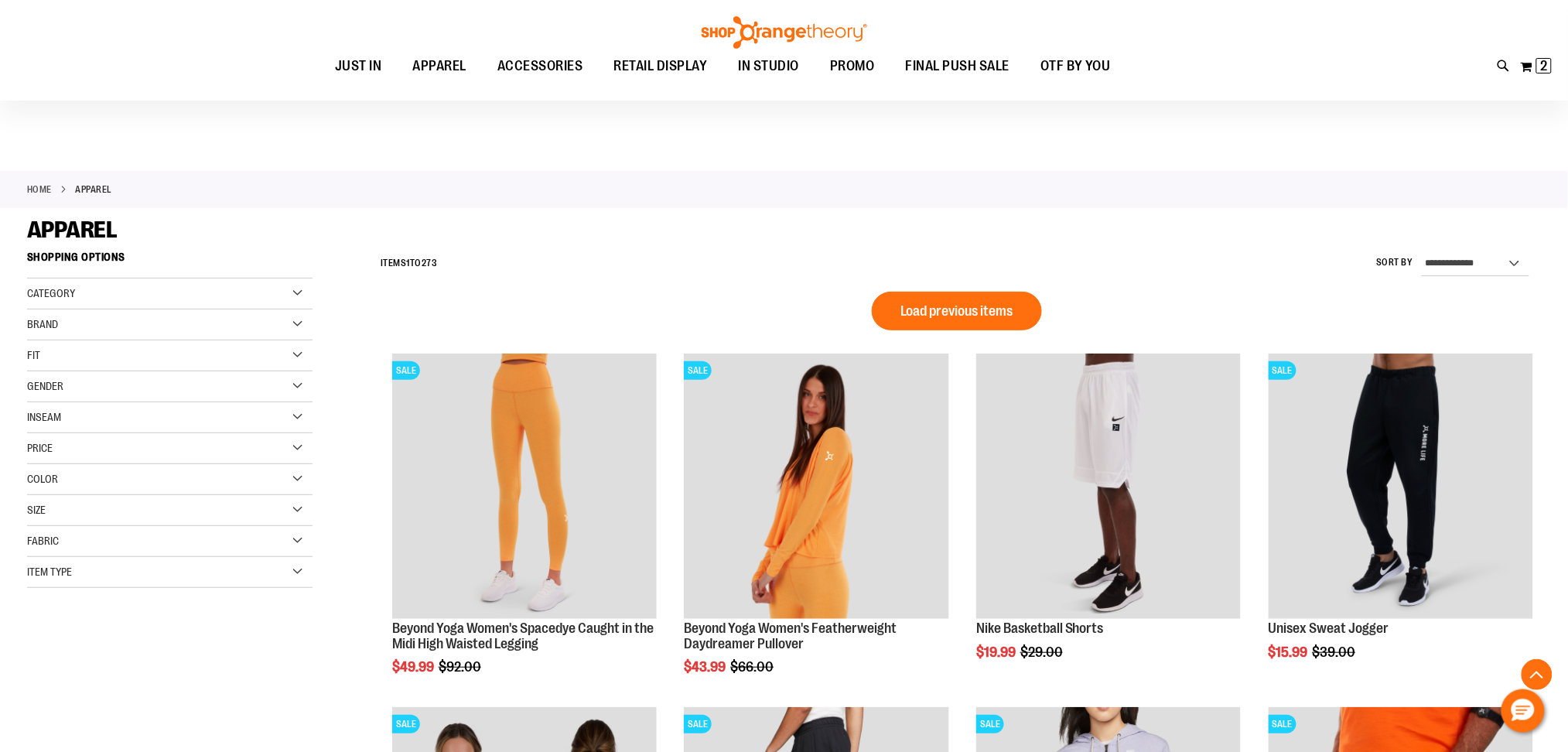
scroll to position [1043, 0]
